Goal: Task Accomplishment & Management: Complete application form

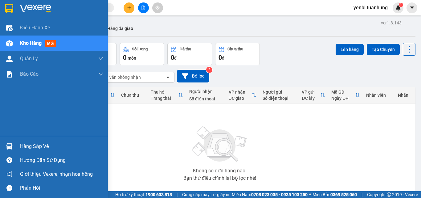
click at [22, 144] on div "Hàng sắp về" at bounding box center [61, 146] width 83 height 9
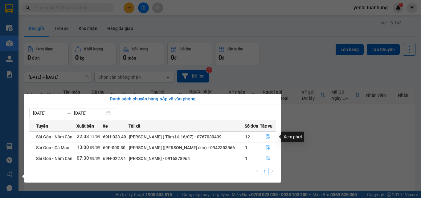
click at [268, 138] on icon "file-done" at bounding box center [268, 136] width 4 height 4
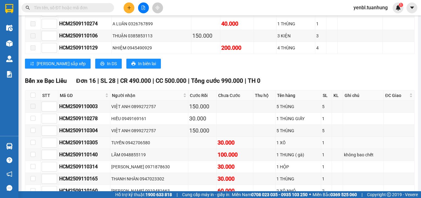
scroll to position [3500, 0]
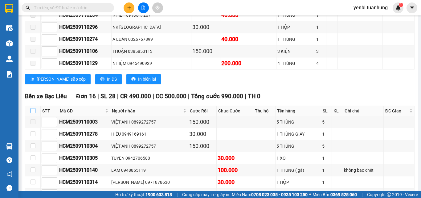
drag, startPoint x: 32, startPoint y: 101, endPoint x: 163, endPoint y: 97, distance: 130.3
click at [32, 108] on input "checkbox" at bounding box center [33, 110] width 5 height 5
checkbox input "true"
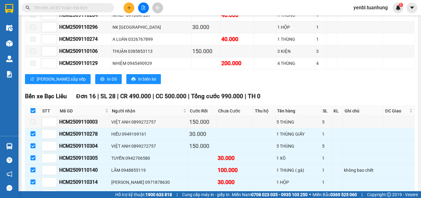
checkbox input "true"
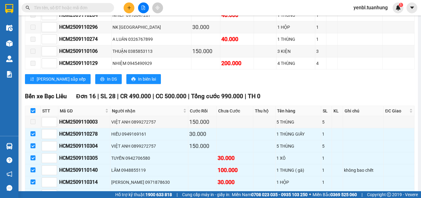
checkbox input "true"
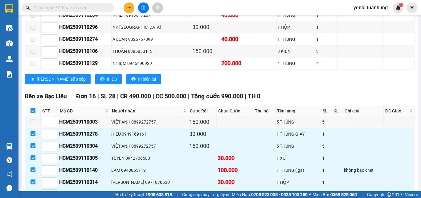
checkbox input "true"
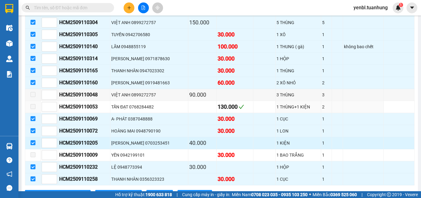
scroll to position [3655, 0]
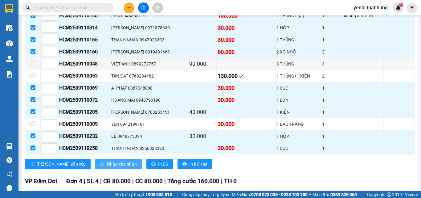
click at [107, 160] on span "Nhập kho nhận" at bounding box center [122, 163] width 30 height 7
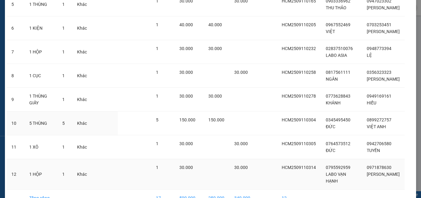
scroll to position [198, 0]
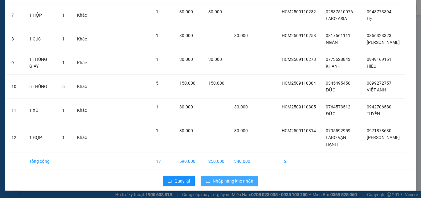
click at [224, 182] on span "Nhập hàng kho nhận" at bounding box center [233, 180] width 41 height 7
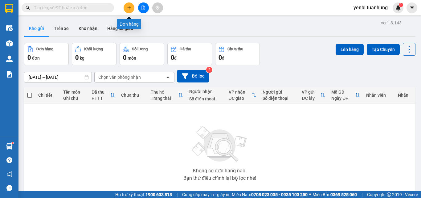
click at [128, 6] on icon "plus" at bounding box center [129, 8] width 4 height 4
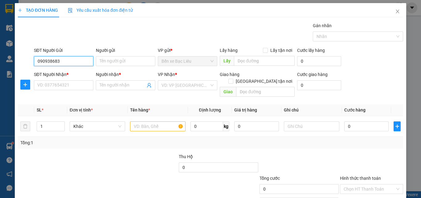
type input "0909386837"
click at [74, 74] on div "0909386837 - KHỎE" at bounding box center [63, 73] width 52 height 7
type input "KHỎE"
type input "0909386837"
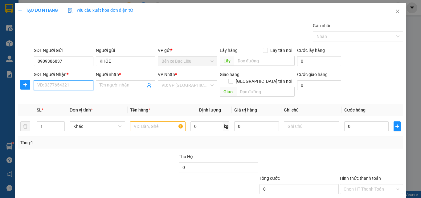
click at [75, 85] on input "SĐT Người Nhận *" at bounding box center [64, 85] width 60 height 10
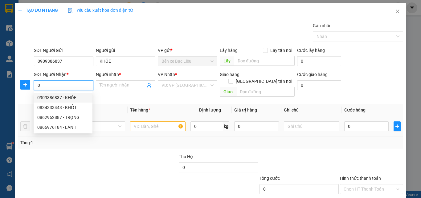
type input "0"
click at [144, 122] on input "text" at bounding box center [158, 126] width 56 height 10
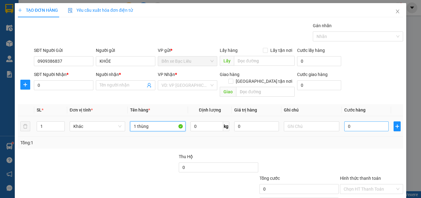
type input "1 thùng"
click at [355, 123] on input "0" at bounding box center [367, 126] width 44 height 10
type input "3"
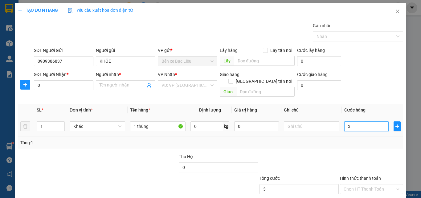
type input "30"
type input "30.000"
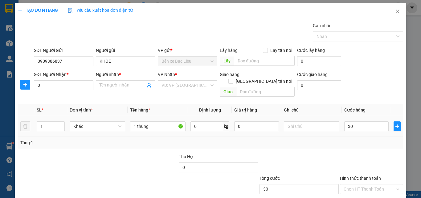
type input "30.000"
click at [352, 139] on div "Tổng: 1" at bounding box center [210, 142] width 381 height 7
click at [52, 85] on input "0" at bounding box center [64, 85] width 60 height 10
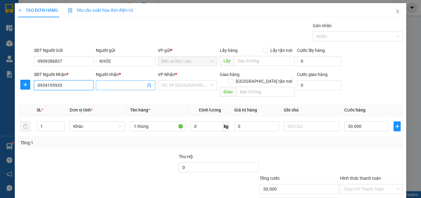
type input "0934195933"
click at [100, 84] on input "Người nhận *" at bounding box center [123, 85] width 46 height 7
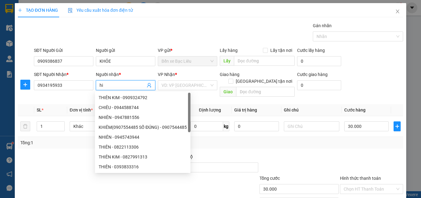
type input "h"
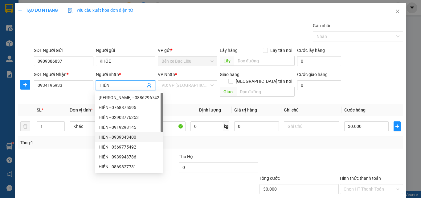
type input "HIỀN"
click at [328, 153] on div at bounding box center [299, 164] width 81 height 22
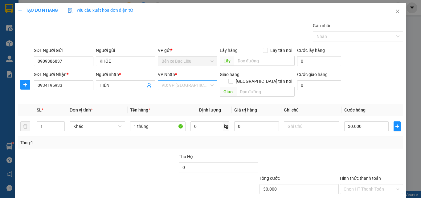
click at [202, 86] on input "search" at bounding box center [186, 85] width 48 height 9
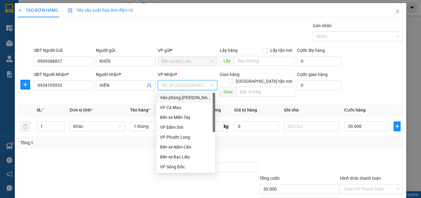
click at [204, 97] on div "Văn phòng [PERSON_NAME]" at bounding box center [186, 97] width 52 height 7
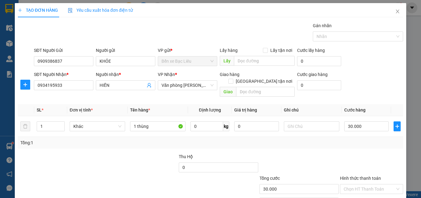
click at [338, 139] on div "Tổng: 1" at bounding box center [210, 142] width 381 height 7
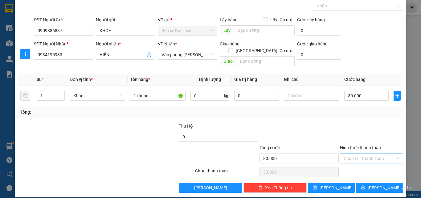
click at [363, 154] on input "Hình thức thanh toán" at bounding box center [370, 158] width 52 height 9
click at [364, 161] on div "Tại văn phòng" at bounding box center [368, 163] width 55 height 7
type input "0"
click at [372, 175] on div "Transit Pickup Surcharge Ids Transit Deliver Surcharge Ids Transit Deliver Surc…" at bounding box center [211, 92] width 386 height 201
click at [370, 183] on button "[PERSON_NAME] và In" at bounding box center [379, 188] width 47 height 10
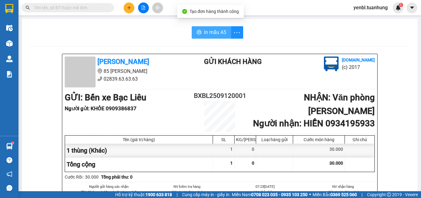
click at [216, 28] on button "In mẫu A5" at bounding box center [211, 32] width 39 height 12
click at [206, 34] on span "In mẫu A5" at bounding box center [215, 32] width 22 height 8
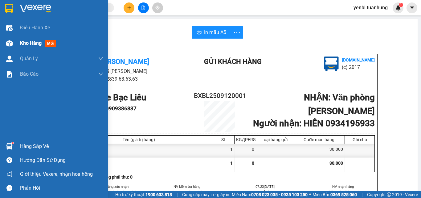
click at [19, 45] on div "Kho hàng mới" at bounding box center [54, 42] width 108 height 15
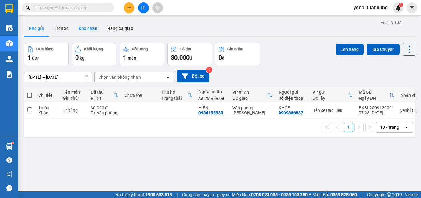
click at [83, 27] on button "Kho nhận" at bounding box center [88, 28] width 29 height 15
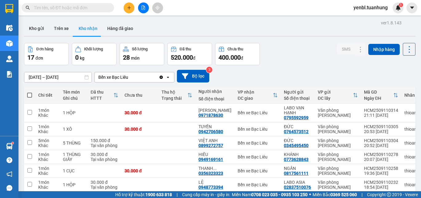
scroll to position [62, 0]
